Goal: Task Accomplishment & Management: Use online tool/utility

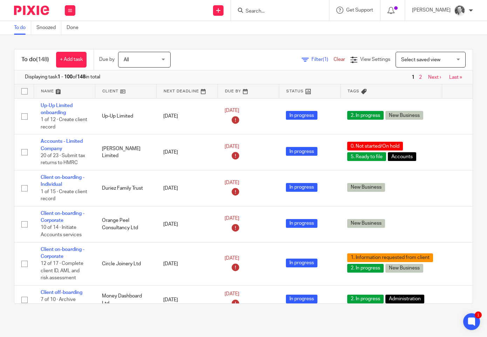
click at [293, 15] on div at bounding box center [280, 10] width 98 height 21
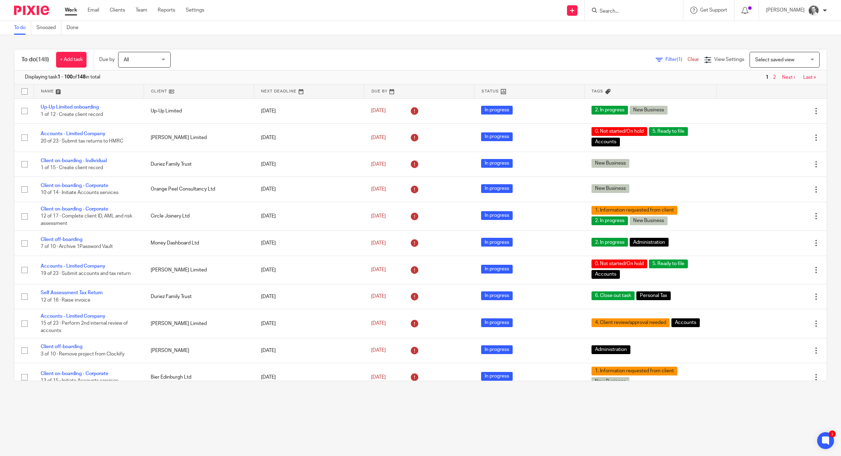
click at [486, 4] on div at bounding box center [634, 10] width 98 height 21
click at [486, 11] on input "Search" at bounding box center [630, 11] width 63 height 6
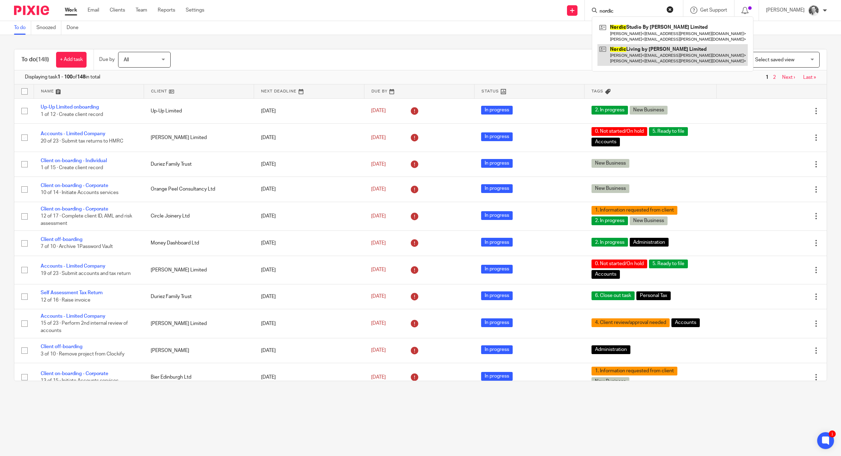
type input "nordic"
click at [486, 50] on link at bounding box center [672, 55] width 150 height 22
click at [486, 57] on link at bounding box center [672, 55] width 150 height 22
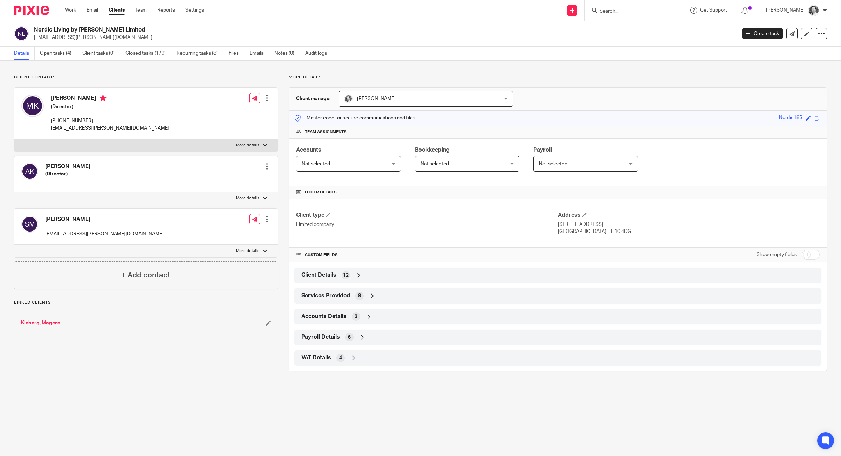
click at [79, 51] on ul "Details Open tasks (4) Client tasks (0) Closed tasks (179) Recurring tasks (8) …" at bounding box center [175, 54] width 323 height 14
click at [67, 55] on link "Open tasks (4)" at bounding box center [58, 54] width 37 height 14
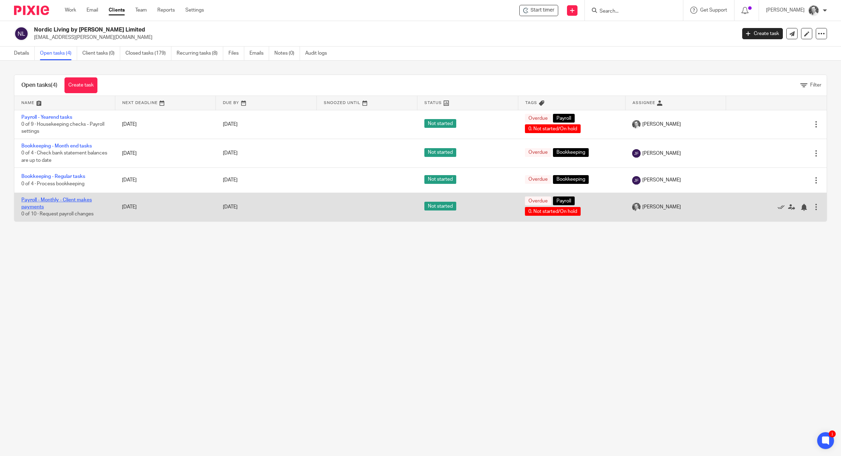
click at [57, 203] on link "Payroll - Monthly - Client makes payments" at bounding box center [56, 204] width 70 height 12
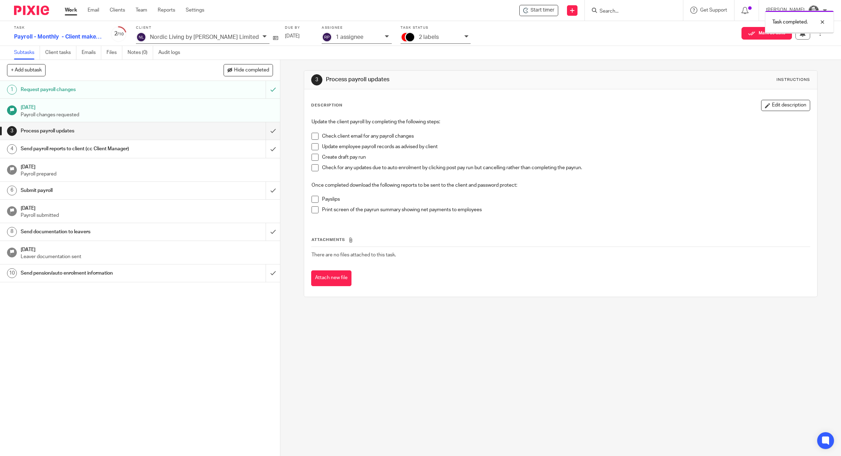
click at [262, 132] on input "submit" at bounding box center [140, 131] width 280 height 18
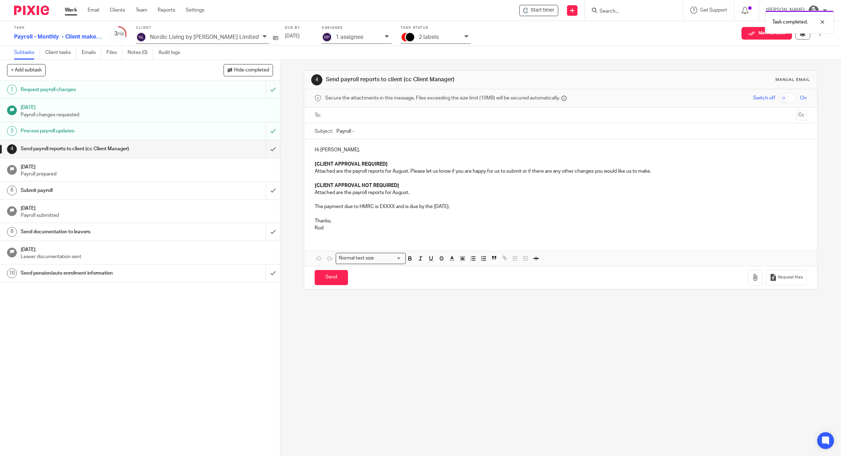
click at [353, 123] on div "To: Cc" at bounding box center [560, 116] width 513 height 16
click at [354, 119] on input "text" at bounding box center [559, 115] width 465 height 8
click at [324, 151] on p "Hi [PERSON_NAME]," at bounding box center [560, 151] width 492 height 7
click at [367, 135] on input "Payroll -" at bounding box center [571, 133] width 470 height 16
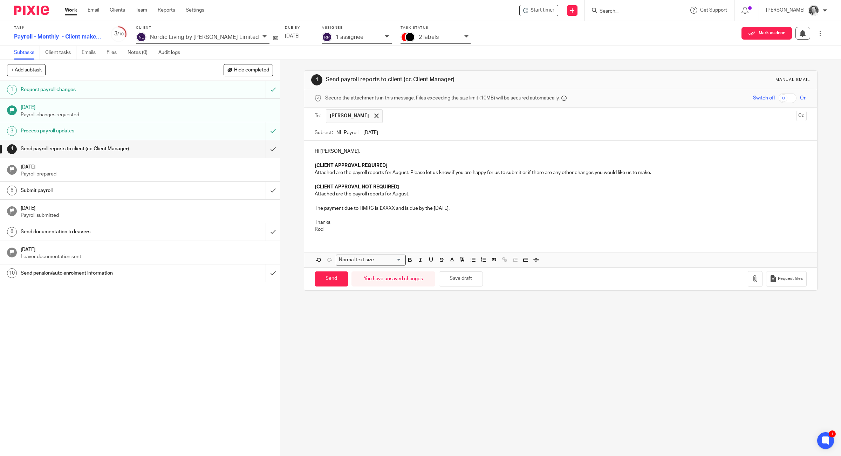
type input "NL Payroll - [DATE]"
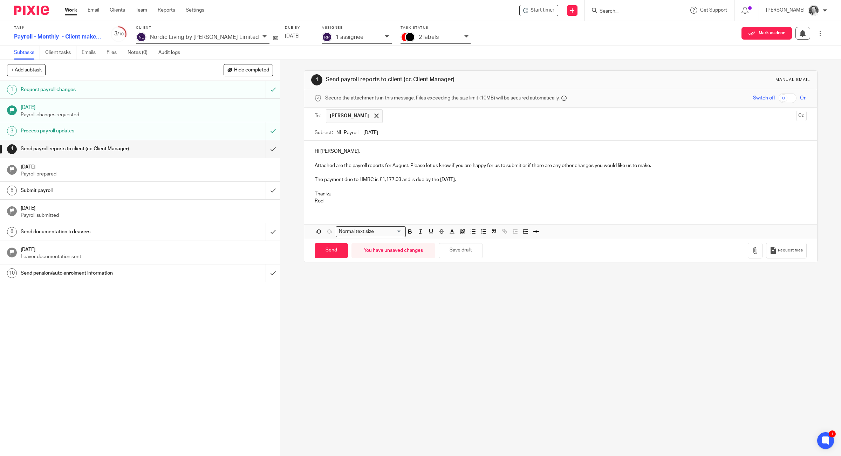
click at [750, 250] on div "Request files" at bounding box center [776, 251] width 59 height 16
click at [748, 251] on button "button" at bounding box center [754, 251] width 15 height 16
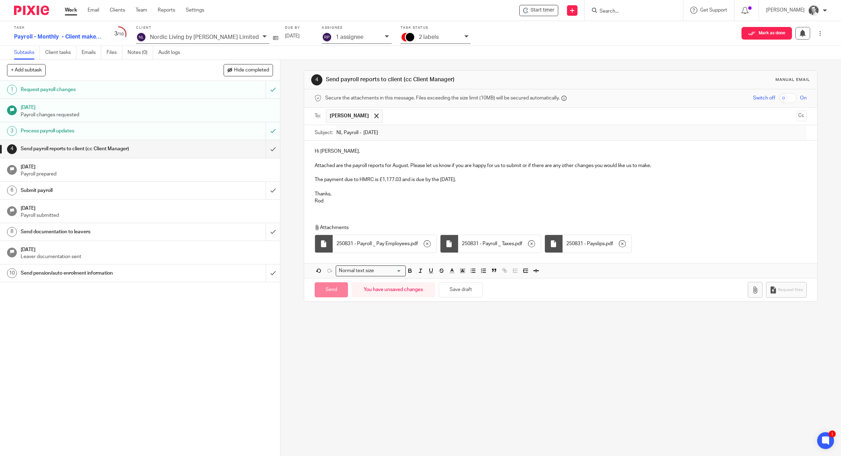
click at [783, 94] on div "Switch off On" at bounding box center [744, 98] width 123 height 10
click at [780, 98] on input "checkbox" at bounding box center [787, 98] width 18 height 10
click at [319, 294] on input "Send" at bounding box center [330, 289] width 33 height 15
checkbox input "false"
type input "Sent"
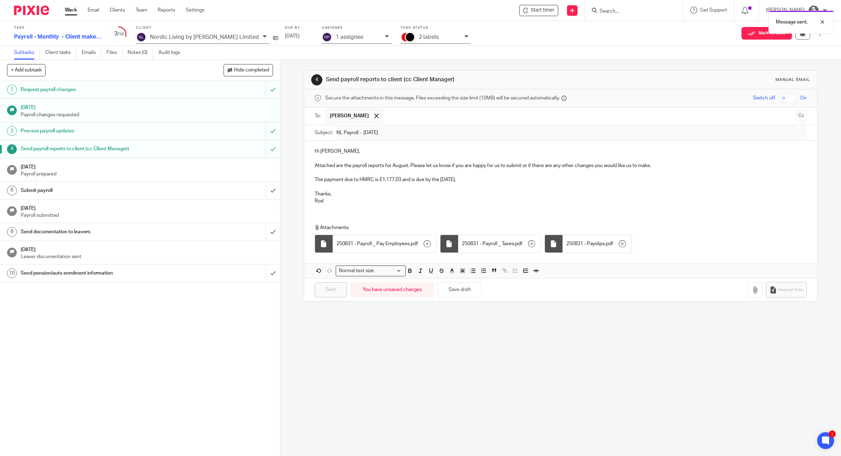
click at [406, 38] on div at bounding box center [410, 37] width 8 height 8
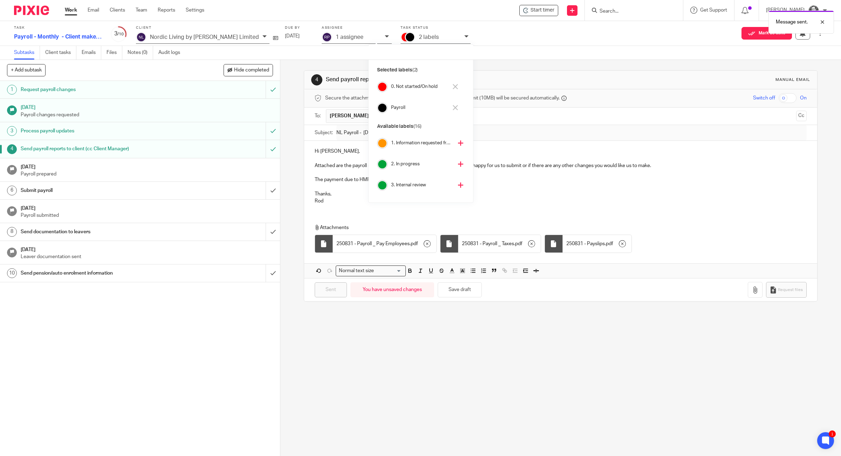
click at [395, 90] on h4 "0. Not started/On hold" at bounding box center [419, 86] width 57 height 7
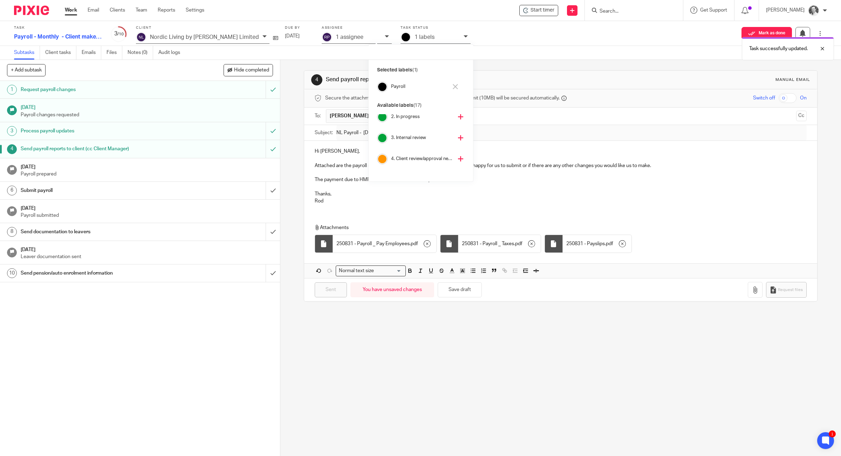
click at [398, 159] on h4 "4. Client review/approval needed" at bounding box center [422, 158] width 62 height 7
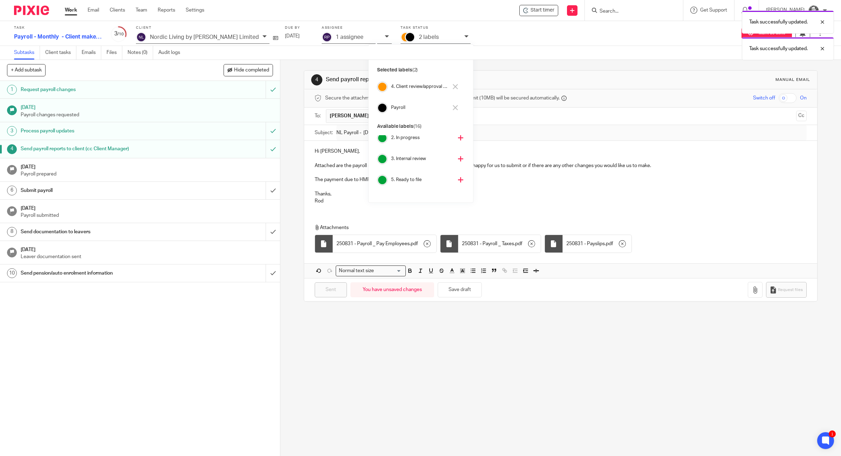
click at [282, 71] on div "4 Send payroll reports to client (cc Client Manager) Manual email Secure the at…" at bounding box center [560, 258] width 560 height 396
